Goal: Obtain resource: Download file/media

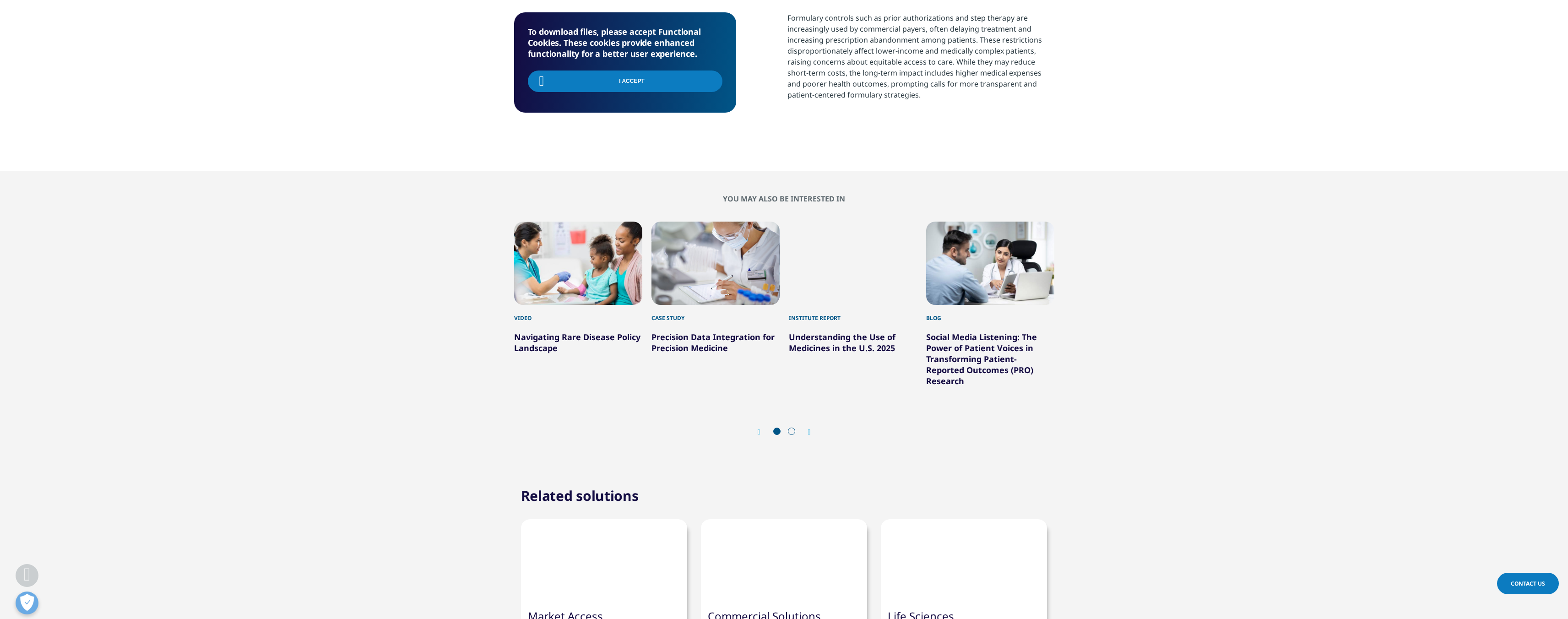
scroll to position [496, 0]
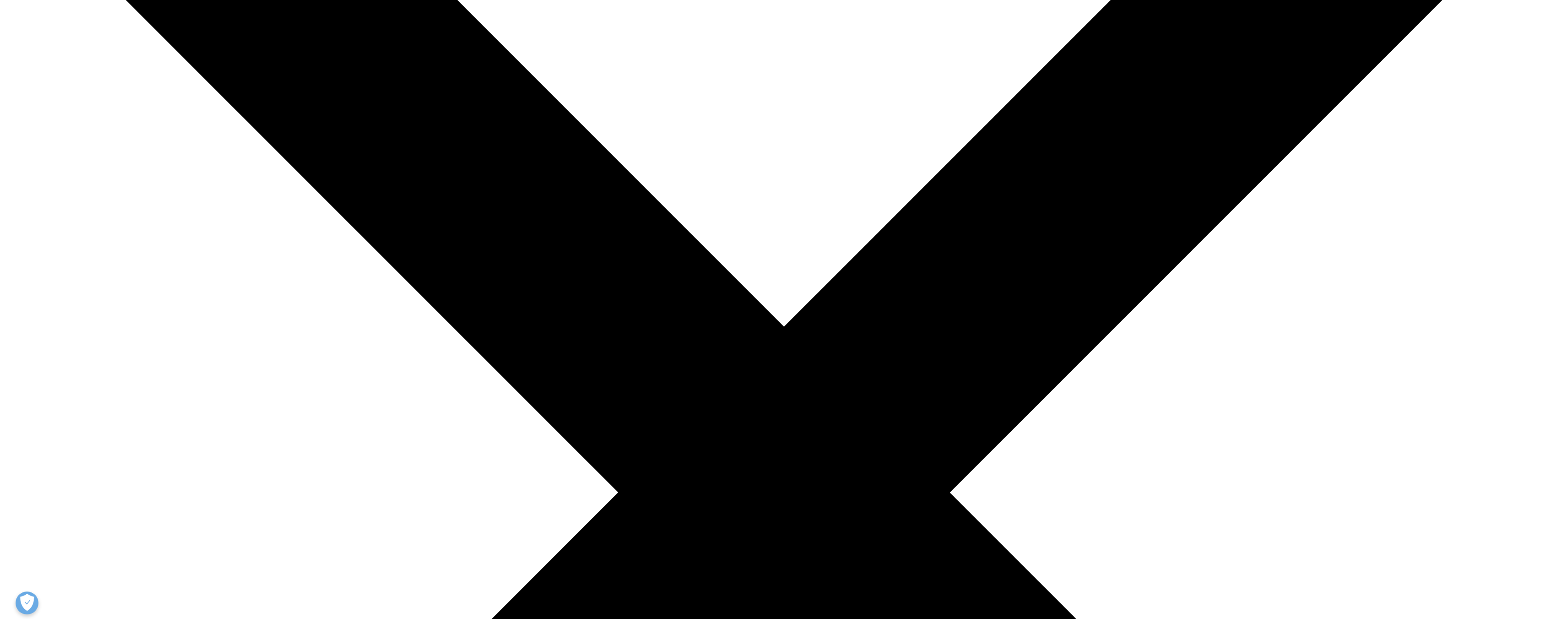
scroll to position [302, 0]
type input "Tom"
type input "Switzer"
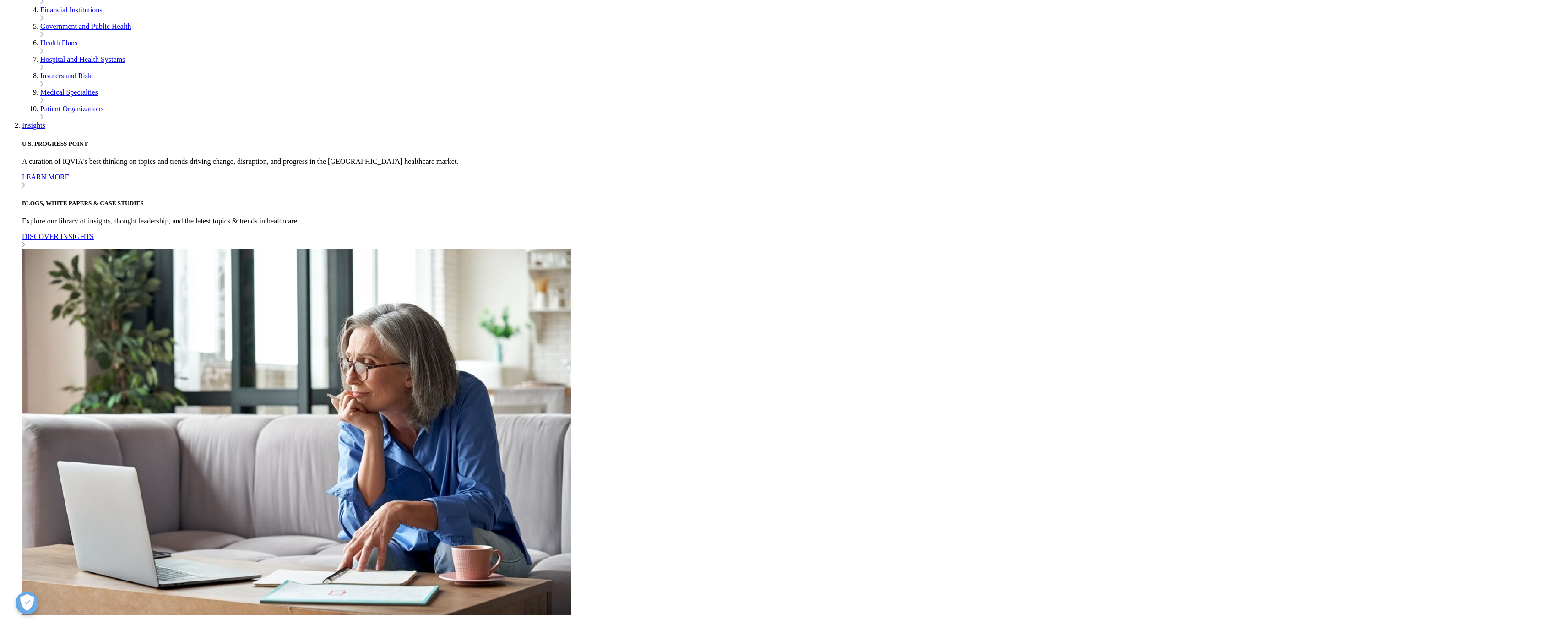
type input "s"
type input "t"
type input "s"
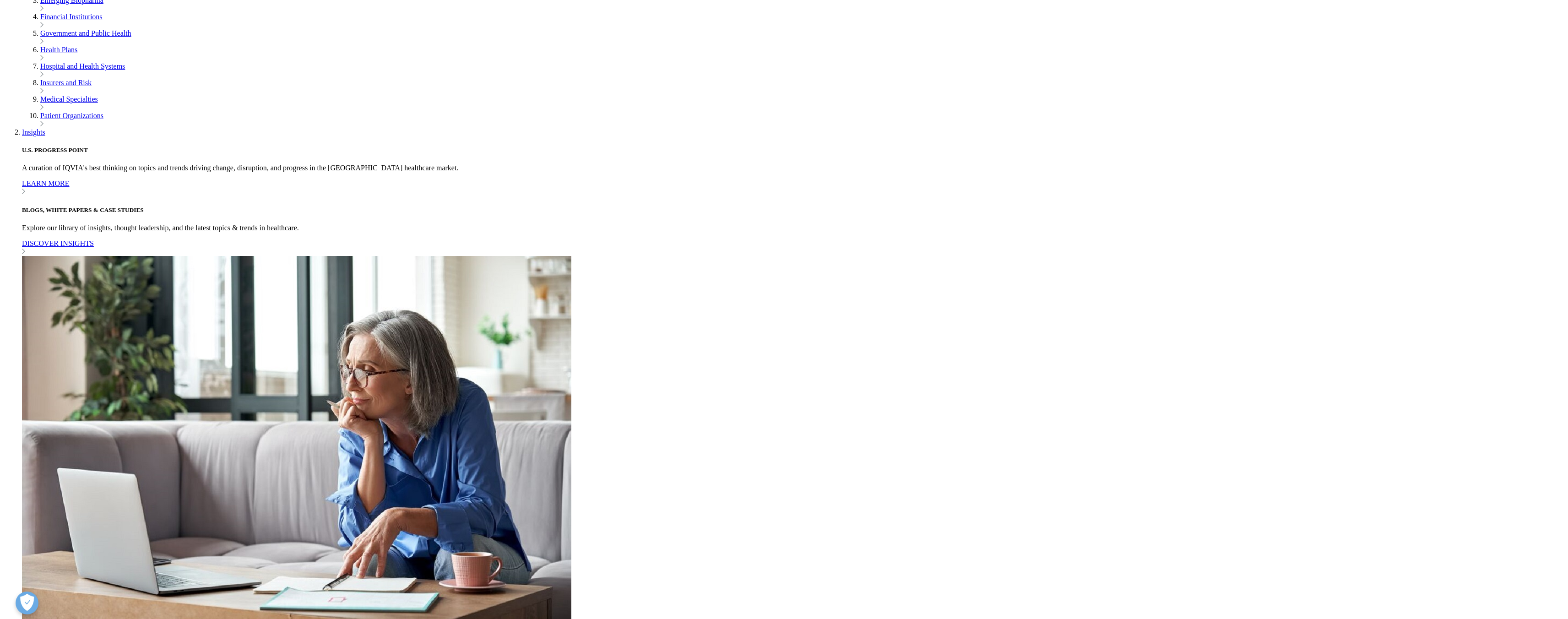
scroll to position [0, 19]
type input "tomwswitzer@gmail.com"
type input "Scientist"
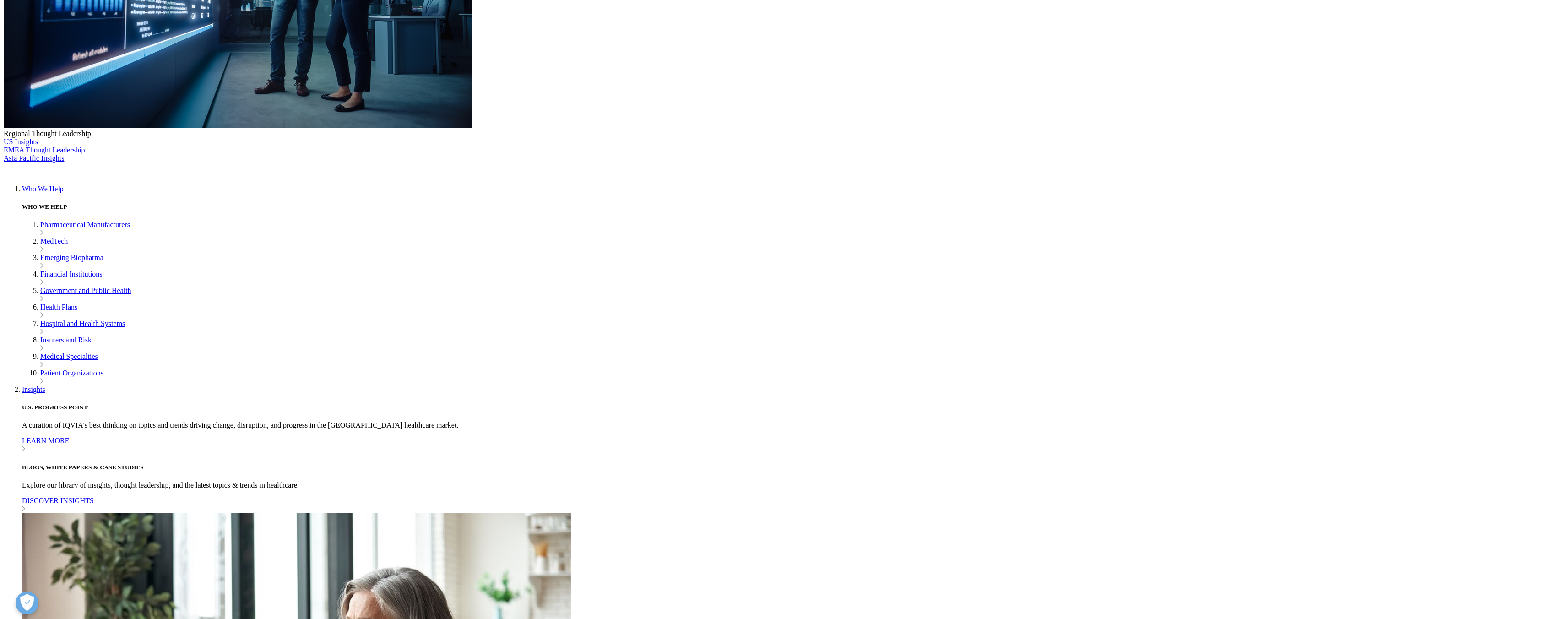
type input "Roche"
select select "[GEOGRAPHIC_DATA]"
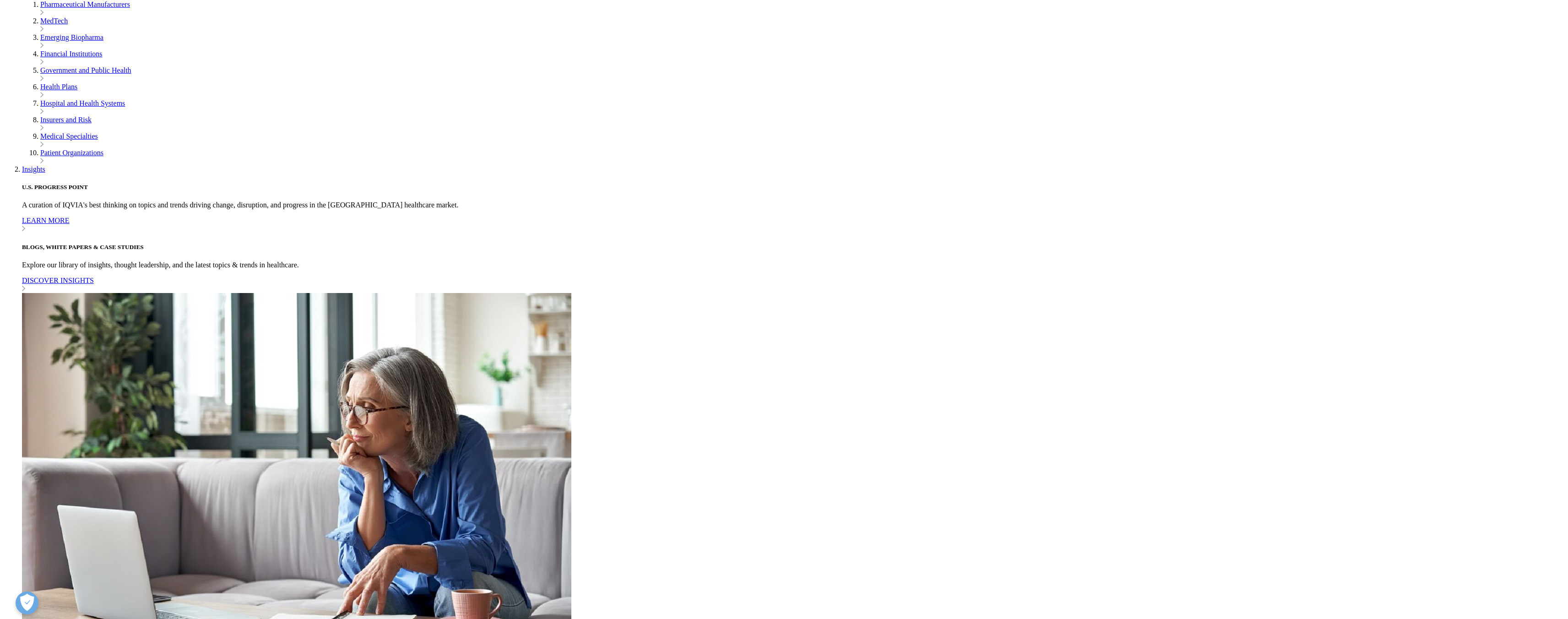
scroll to position [117, 540]
click at [648, 47] on link "Click here to download" at bounding box center [625, 42] width 109 height 12
